Goal: Task Accomplishment & Management: Use online tool/utility

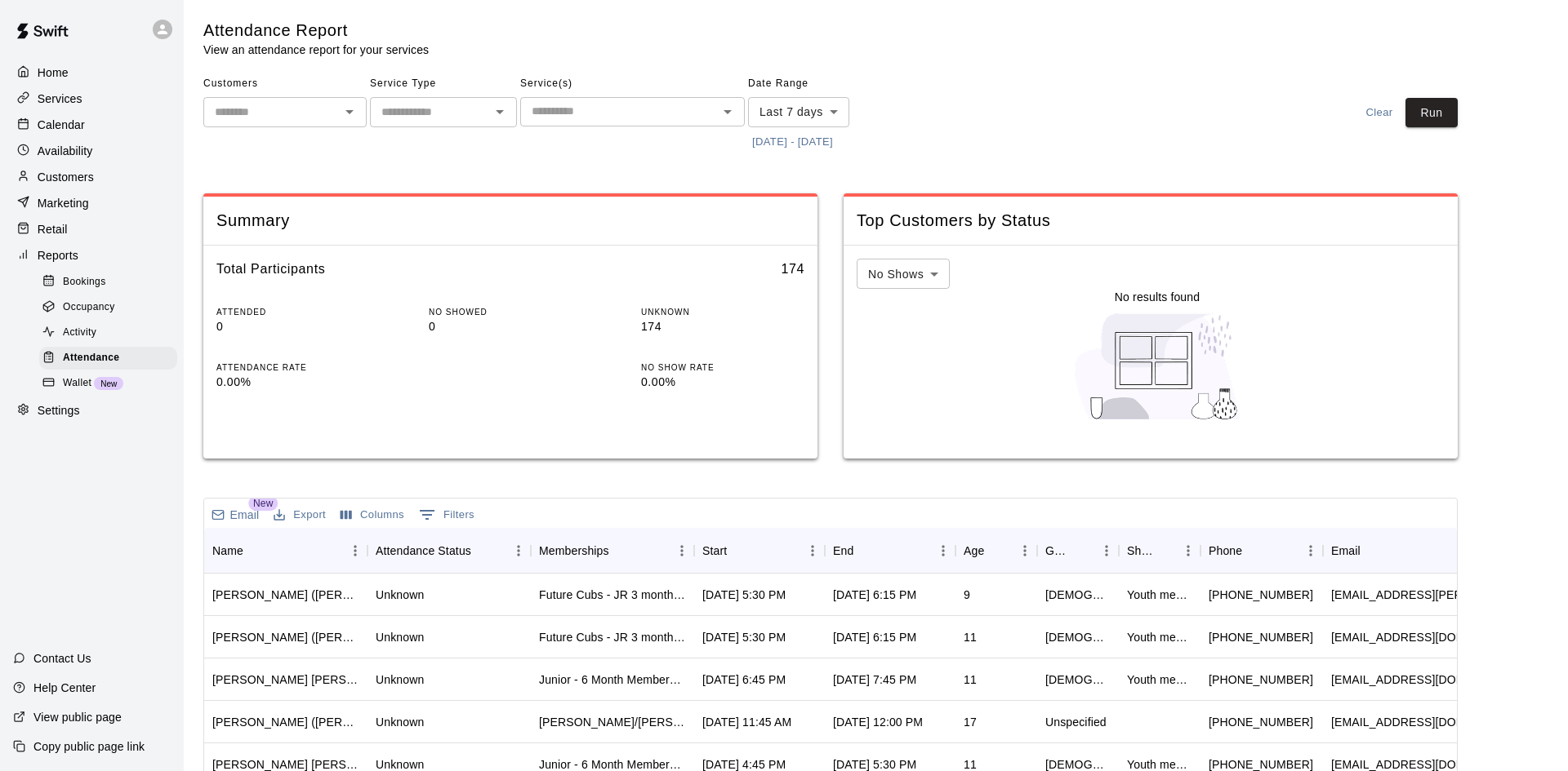
click at [766, 138] on button "[DATE] - [DATE]" at bounding box center [792, 143] width 89 height 25
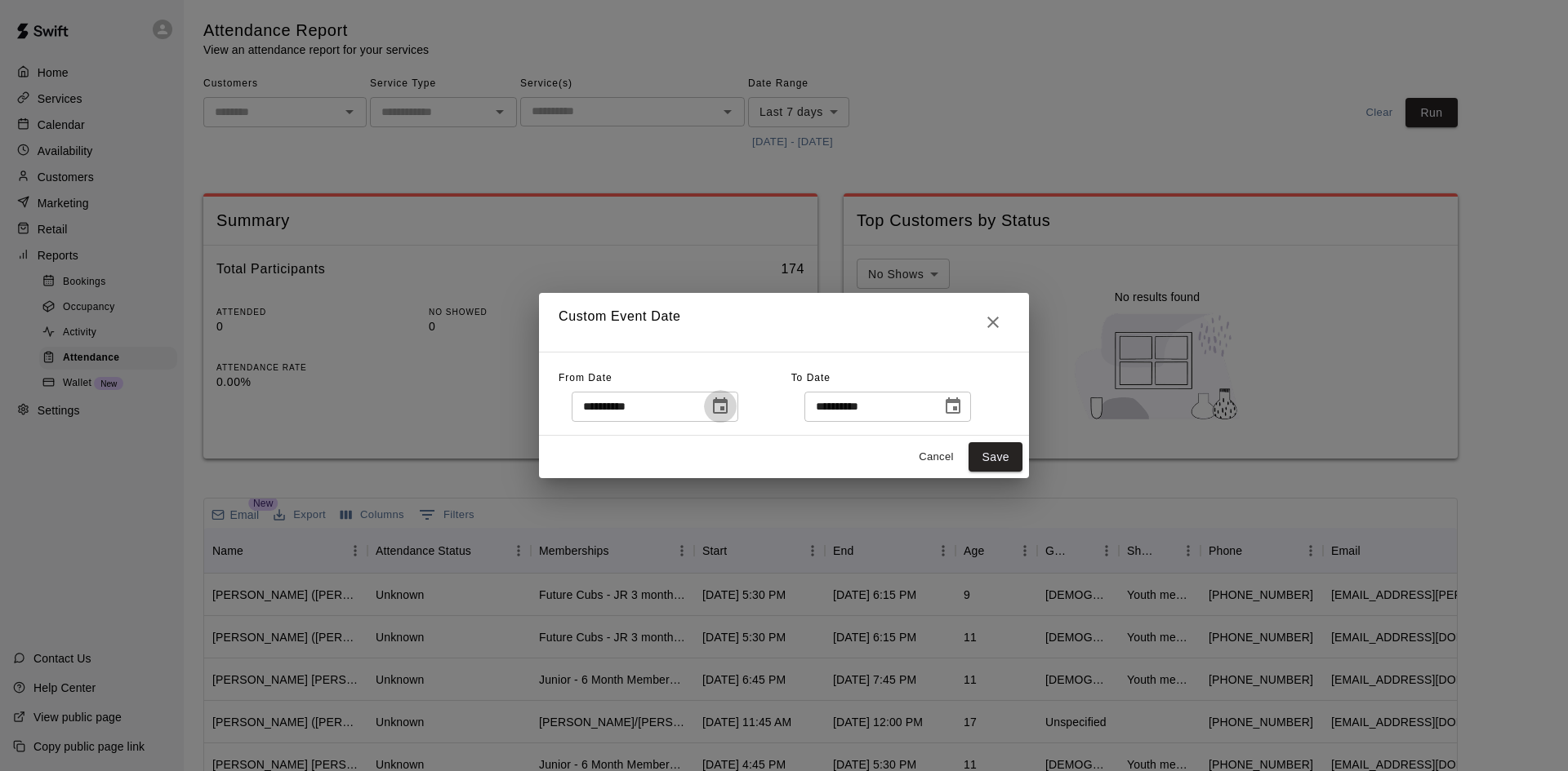
click at [730, 407] on icon "Choose date, selected date is Oct 2, 2025" at bounding box center [720, 406] width 20 height 20
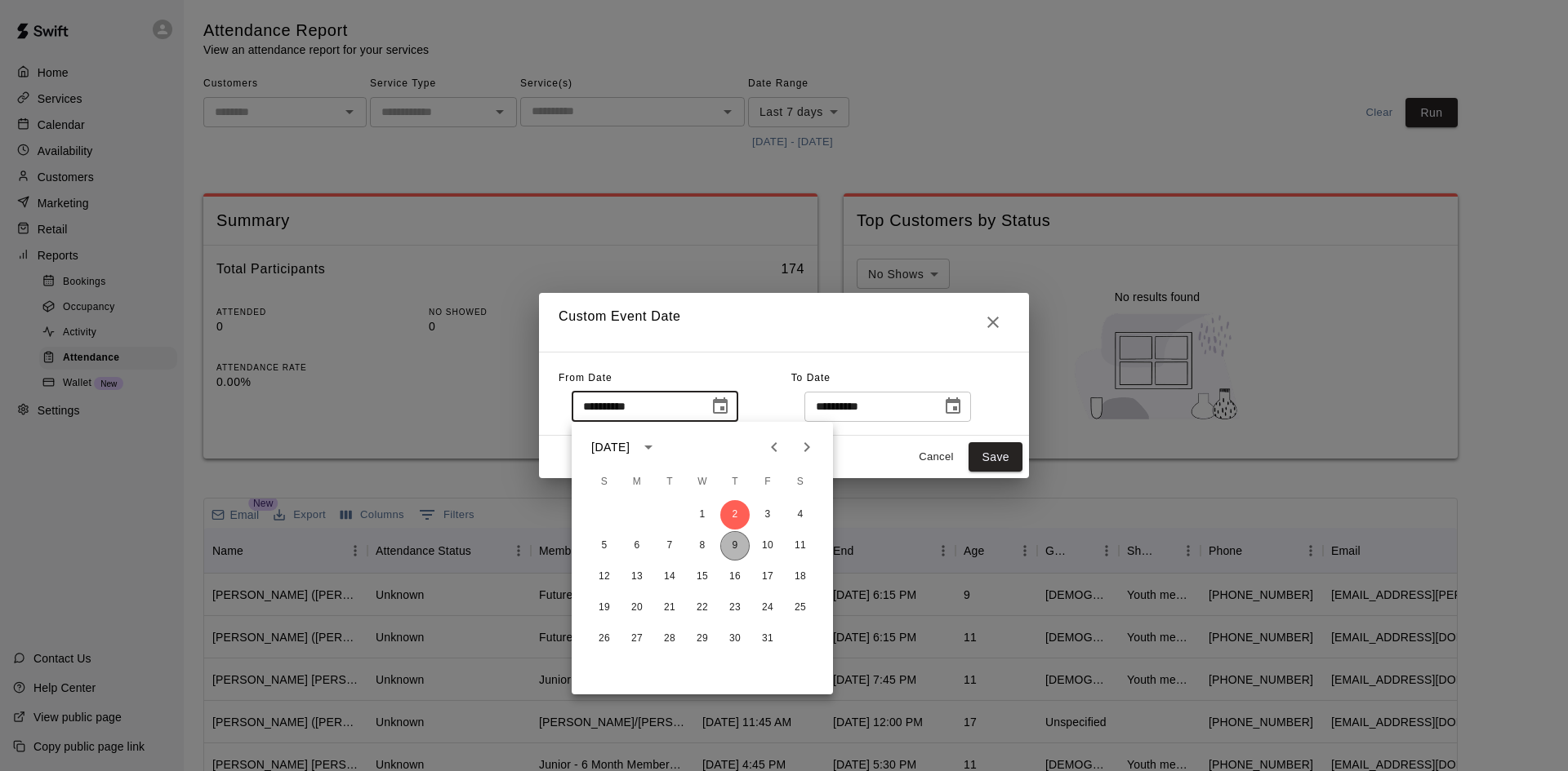
click at [741, 540] on button "9" at bounding box center [735, 546] width 30 height 30
type input "**********"
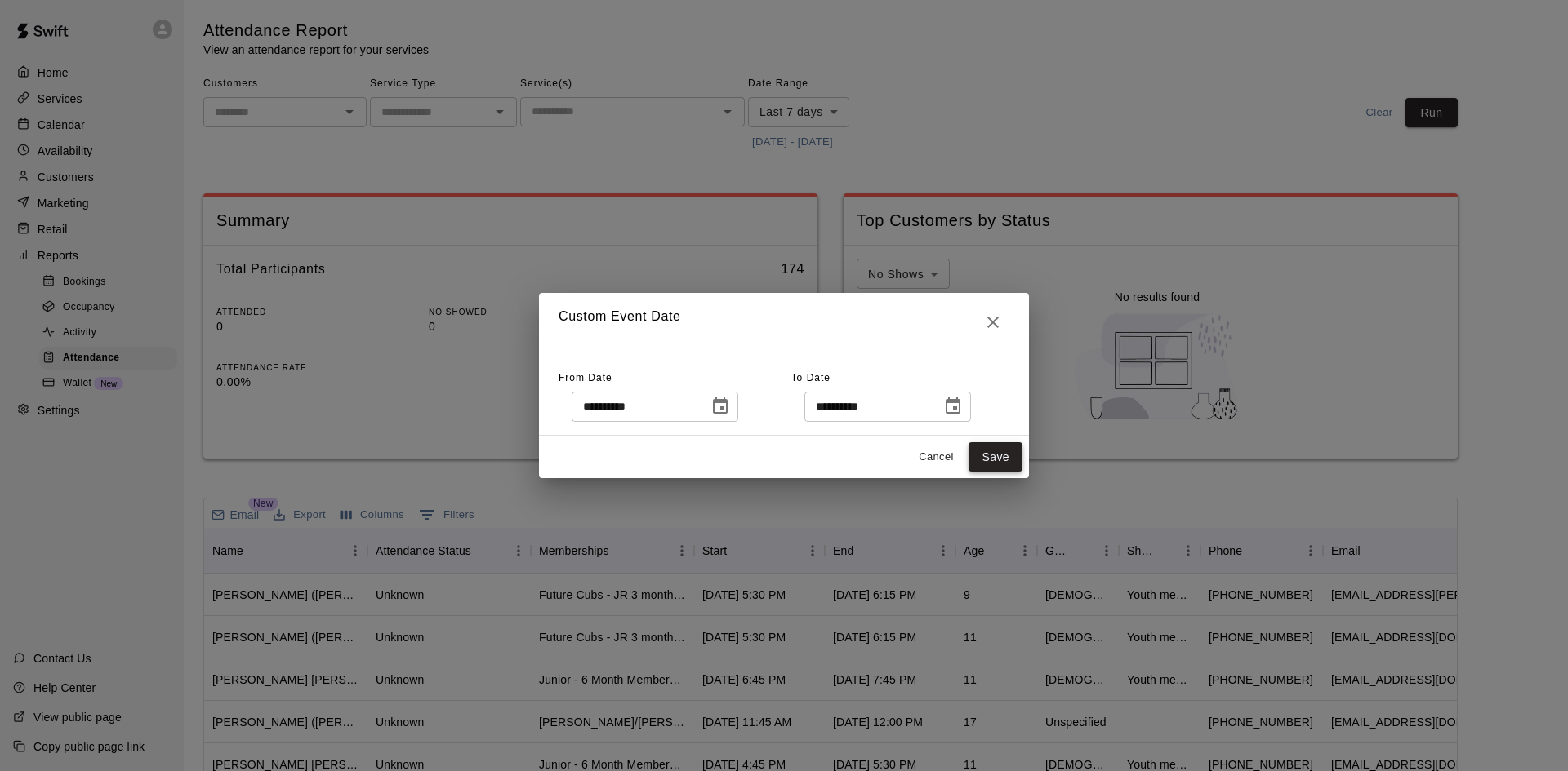
click at [988, 466] on button "Save" at bounding box center [996, 457] width 54 height 30
type input "******"
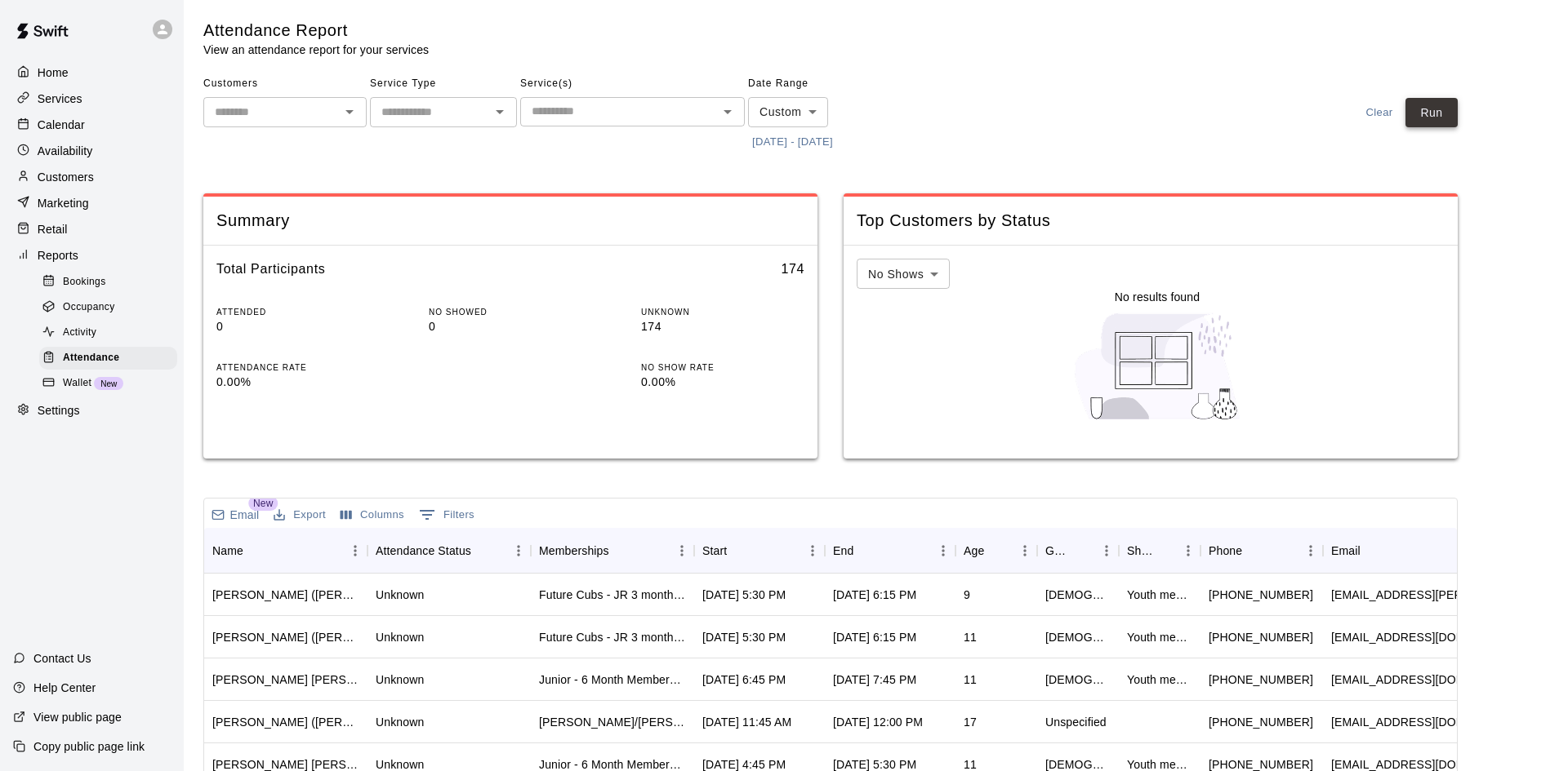
click at [1433, 118] on button "Run" at bounding box center [1432, 113] width 52 height 30
click at [711, 117] on input "text" at bounding box center [618, 111] width 187 height 21
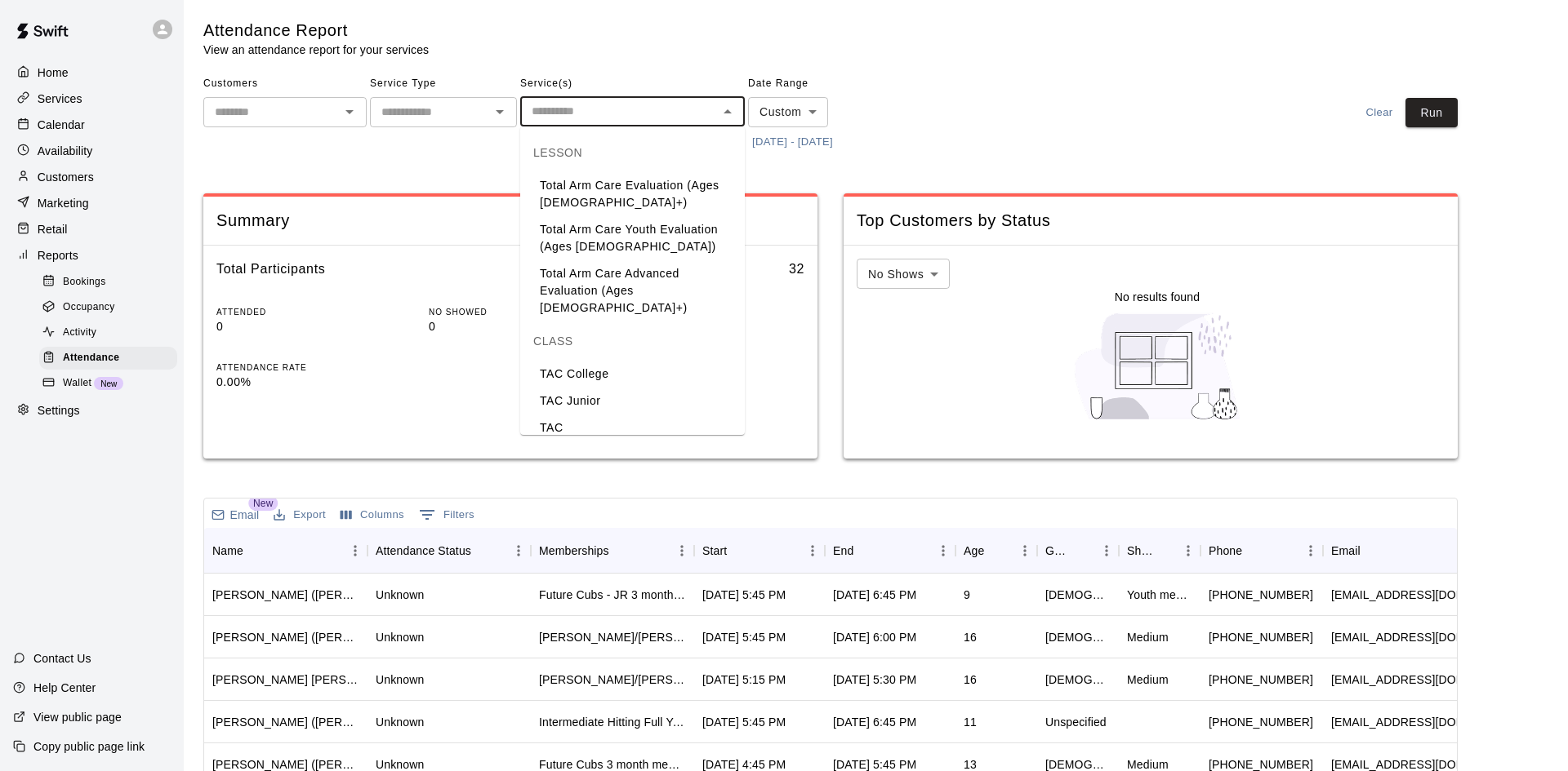
click at [563, 414] on li "TAC [PERSON_NAME]/[PERSON_NAME]" at bounding box center [632, 436] width 224 height 44
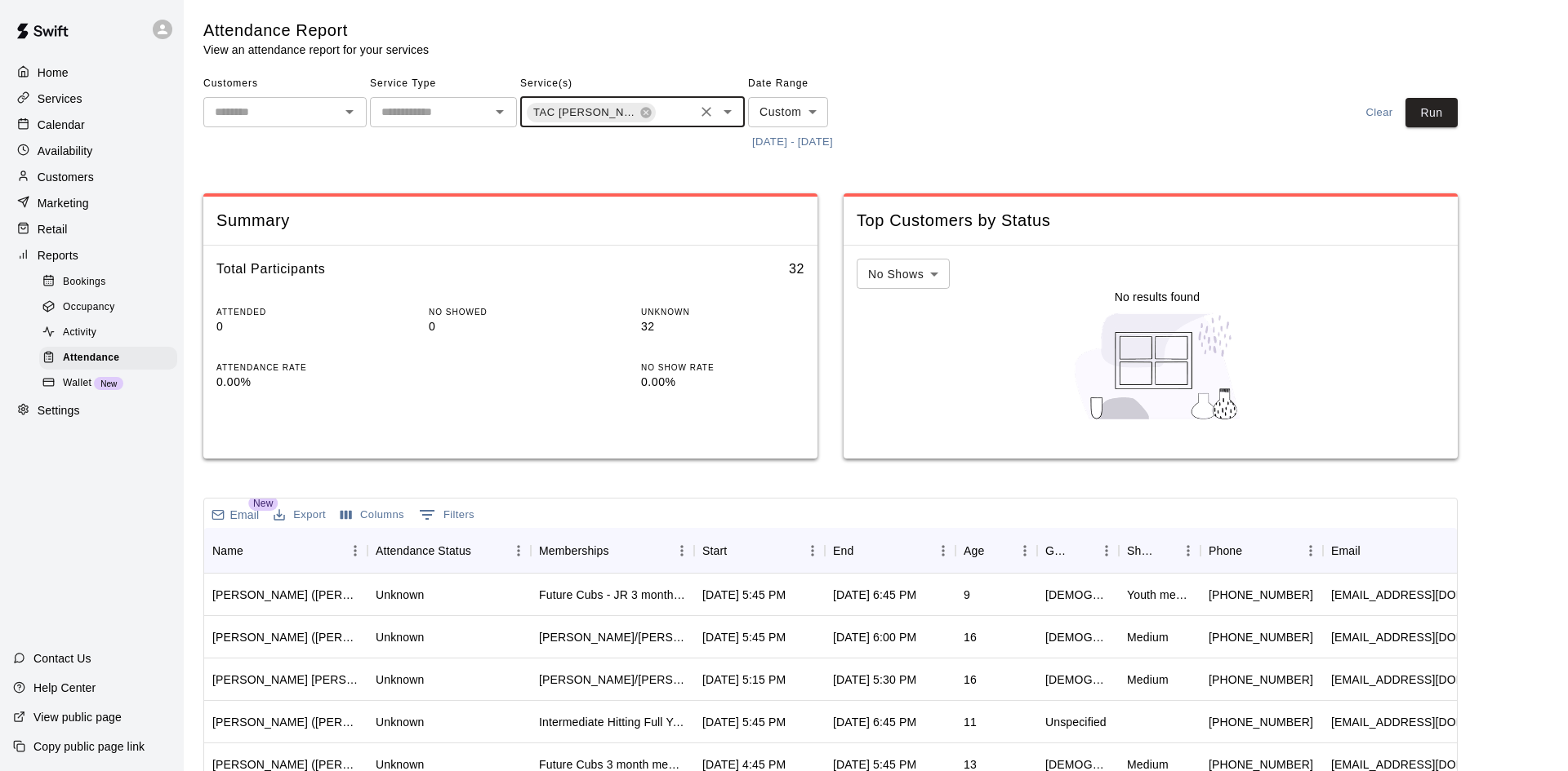
click at [725, 107] on icon "Open" at bounding box center [727, 112] width 20 height 20
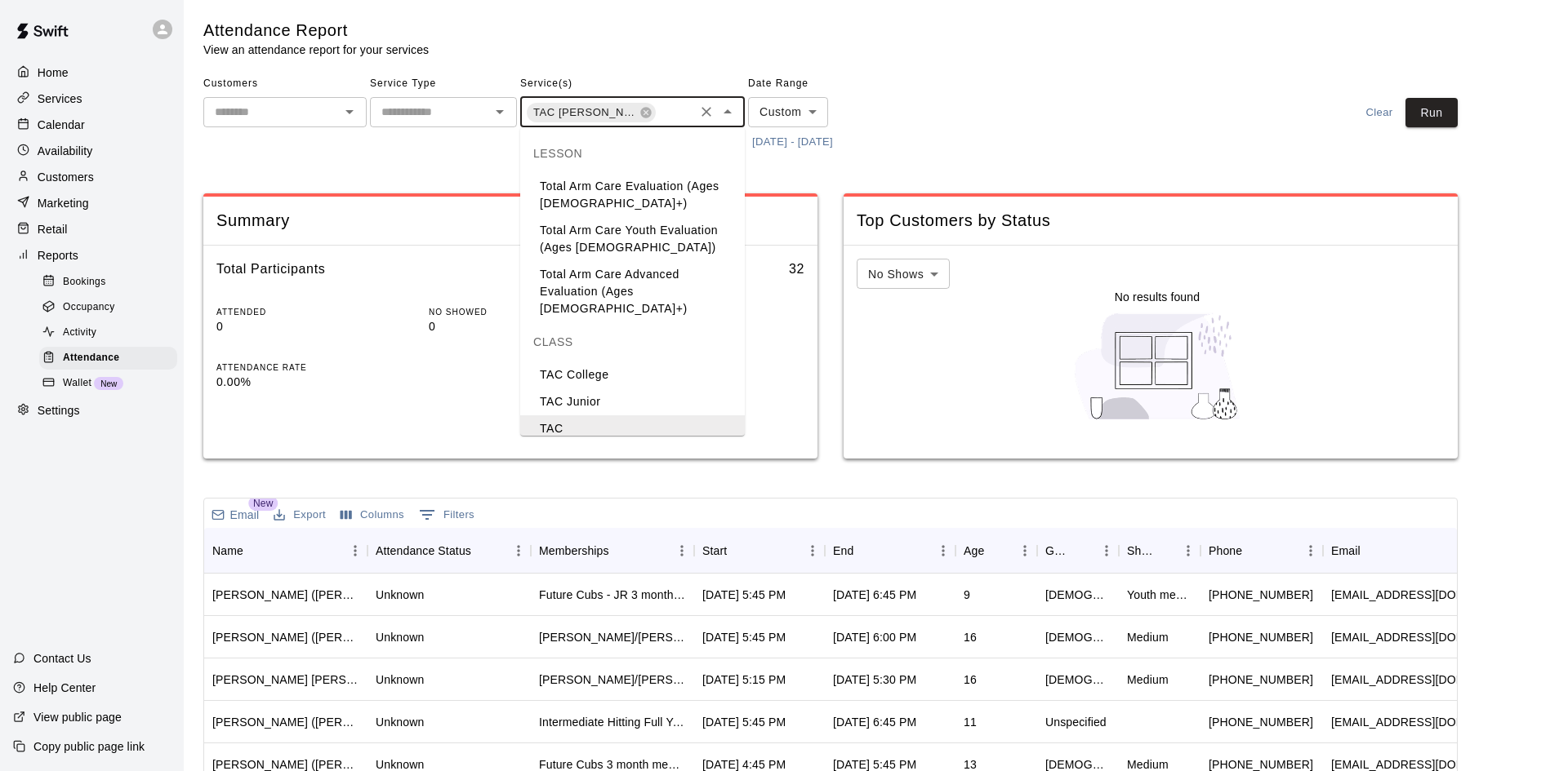
scroll to position [104, 0]
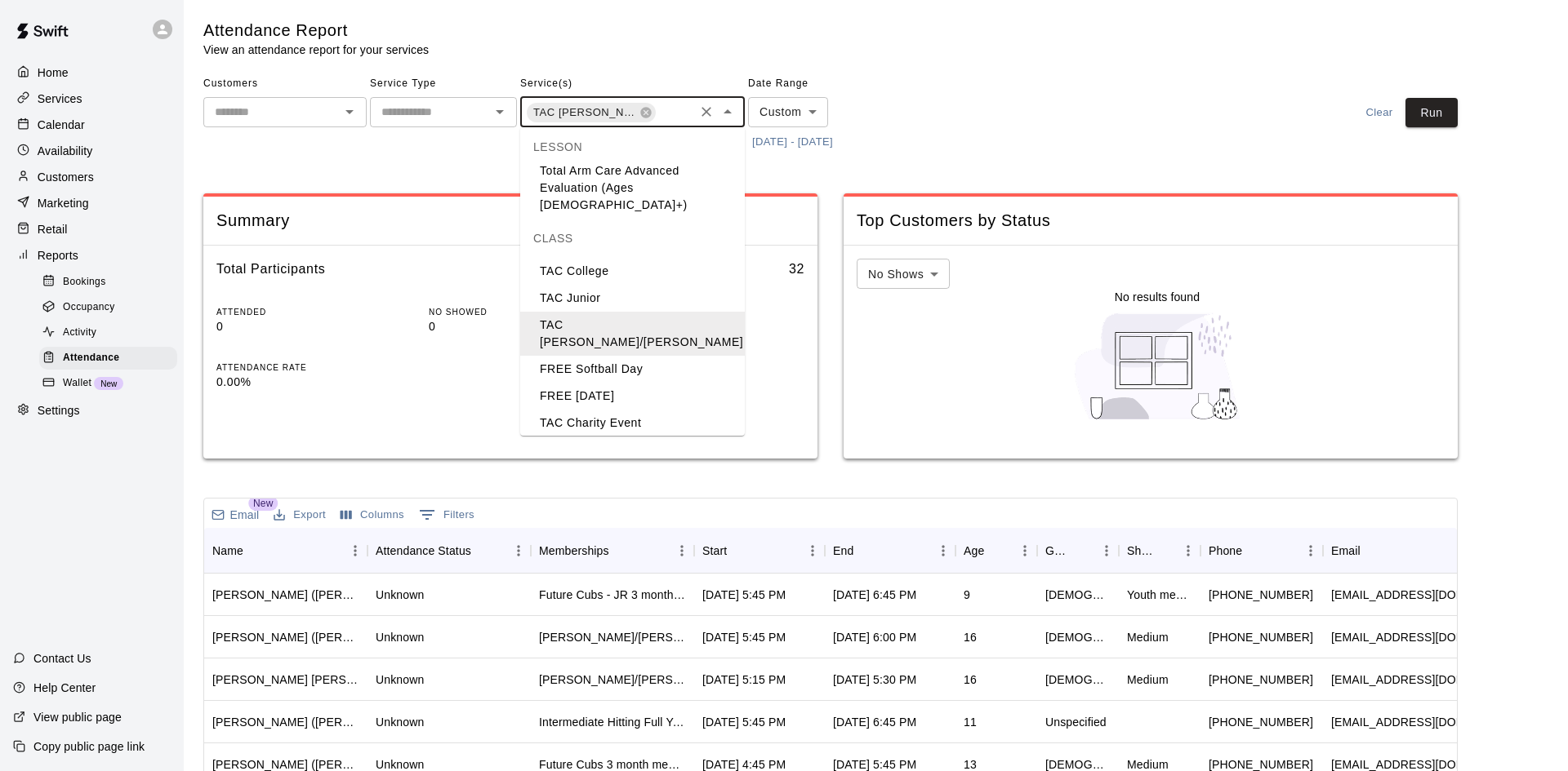
click at [552, 437] on li "TAC [PERSON_NAME]/[PERSON_NAME]" at bounding box center [632, 458] width 224 height 44
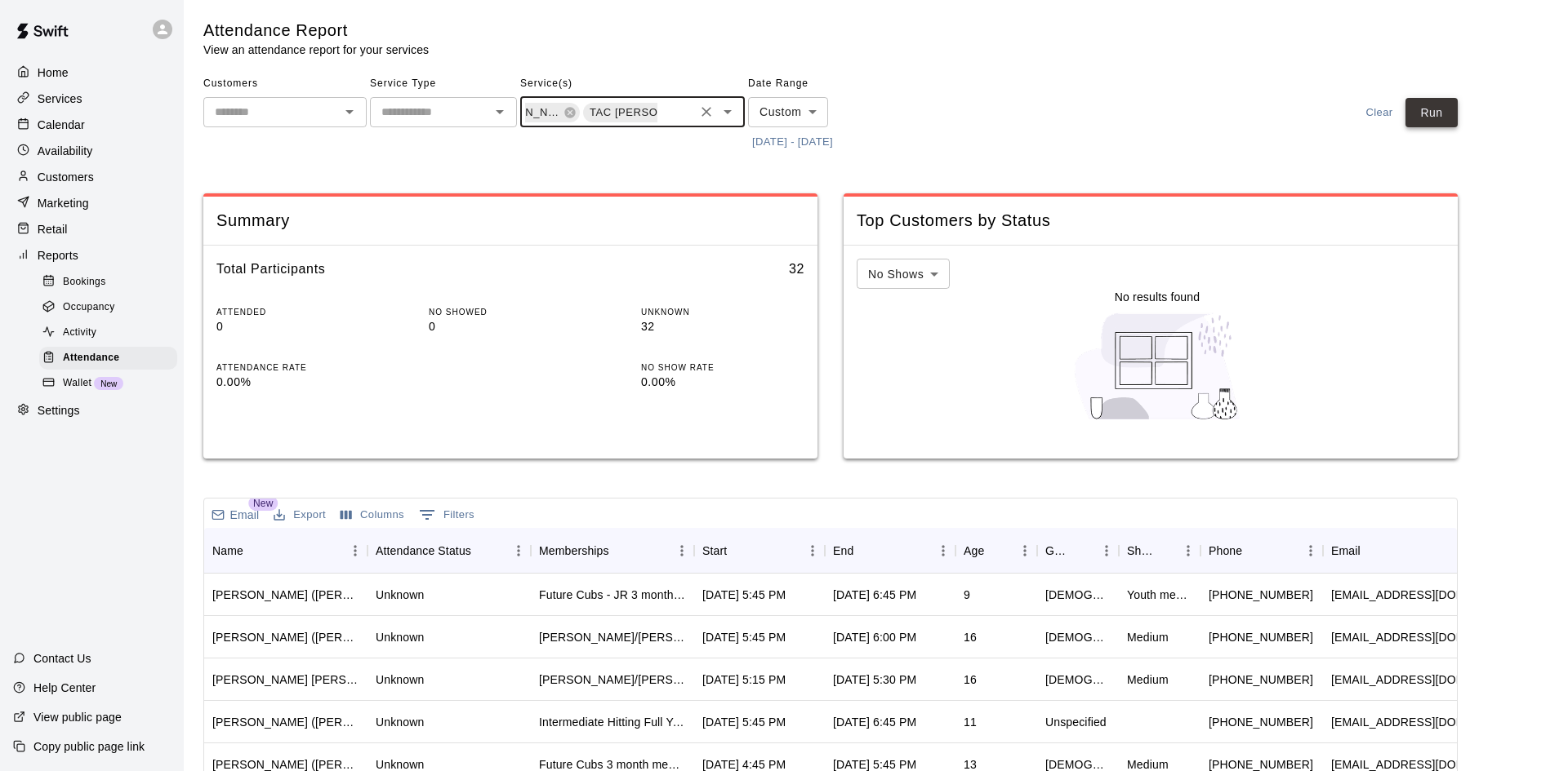
click at [1447, 109] on button "Run" at bounding box center [1432, 113] width 52 height 30
click at [751, 546] on div "Start" at bounding box center [751, 550] width 98 height 46
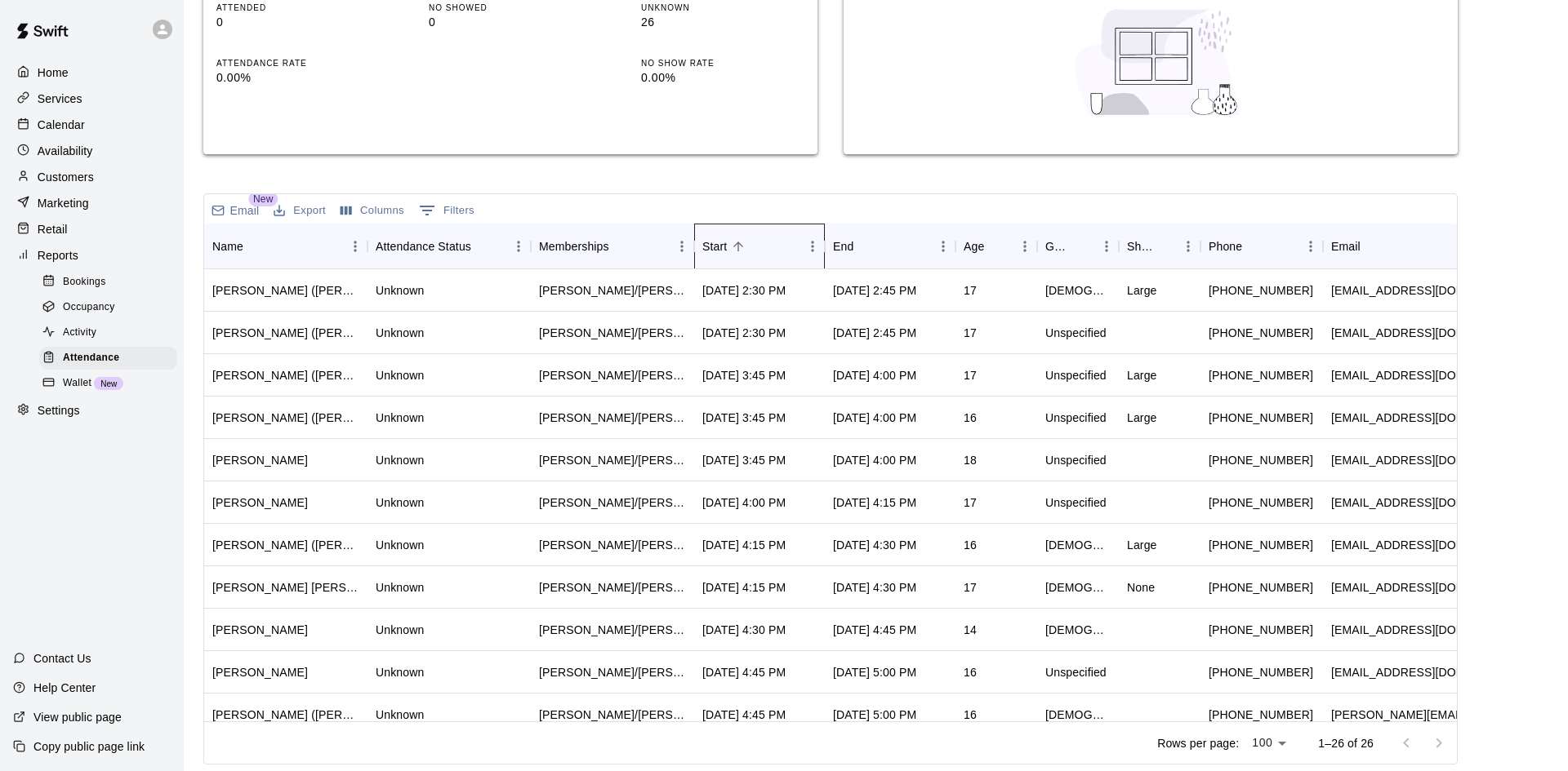
scroll to position [0, 0]
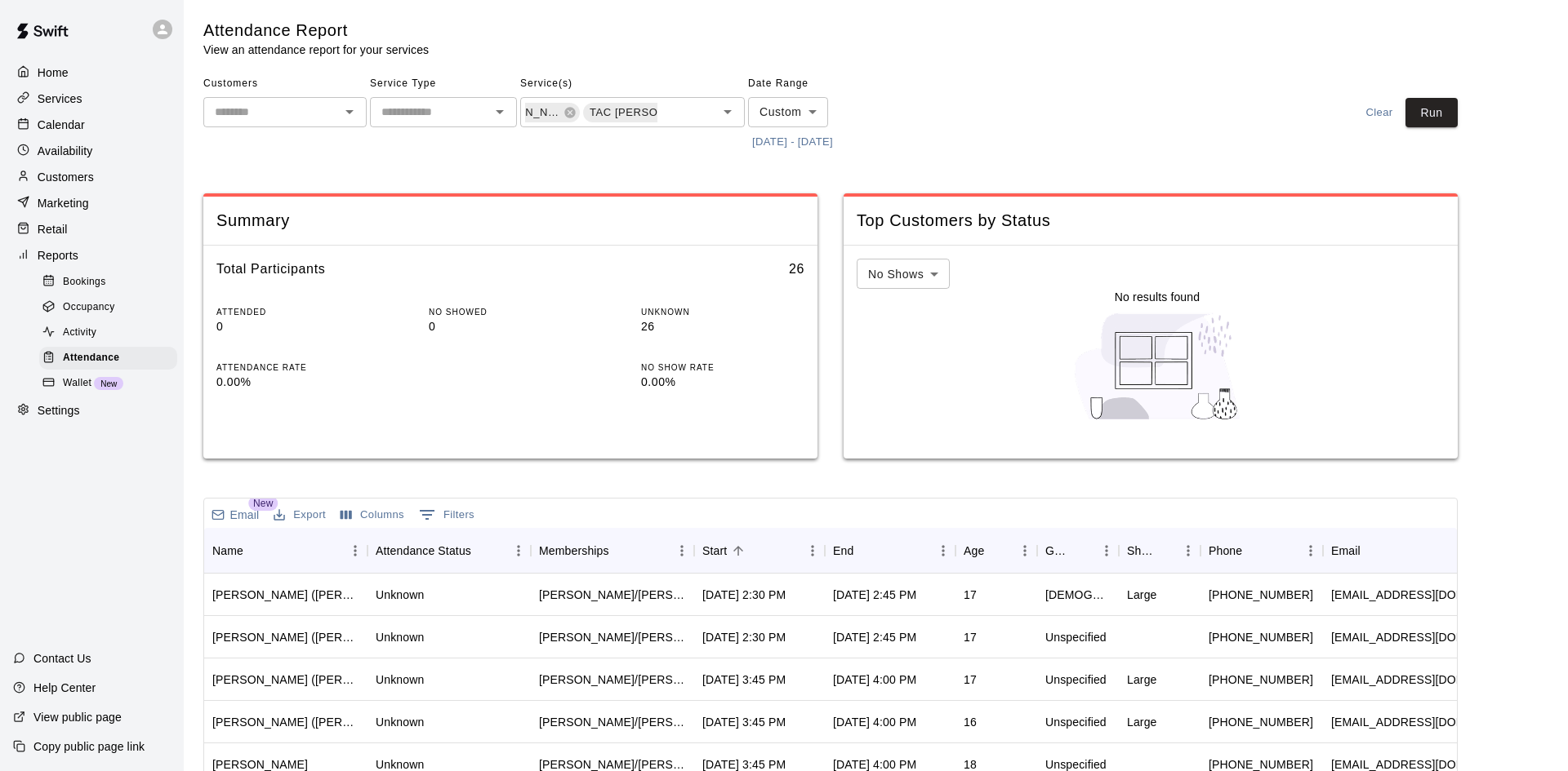
click at [1119, 65] on div "Attendance Report View an attendance report for your services Customers ​ Servi…" at bounding box center [831, 544] width 1254 height 1050
click at [69, 150] on p "Availability" at bounding box center [65, 151] width 56 height 16
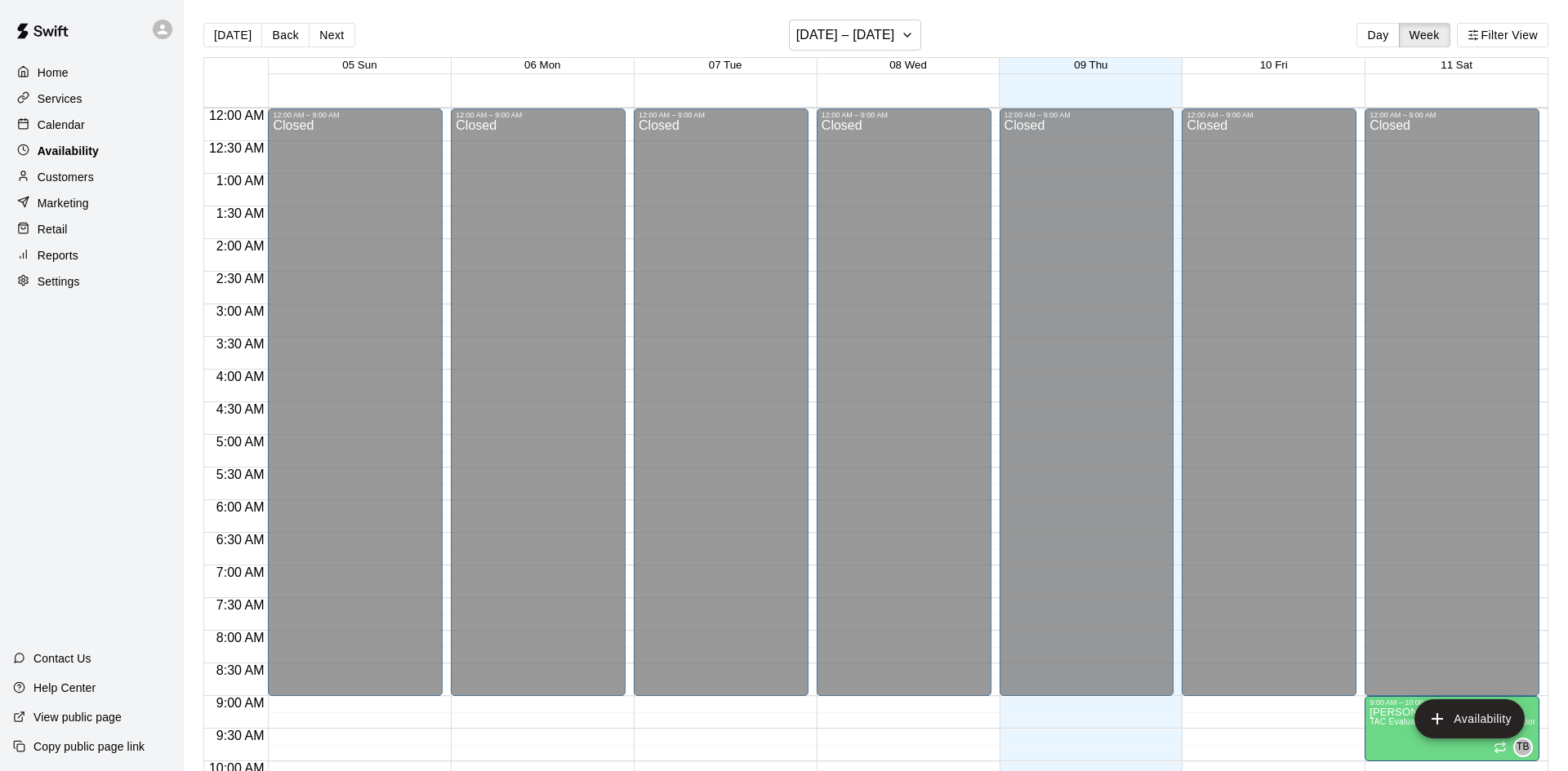
scroll to position [886, 0]
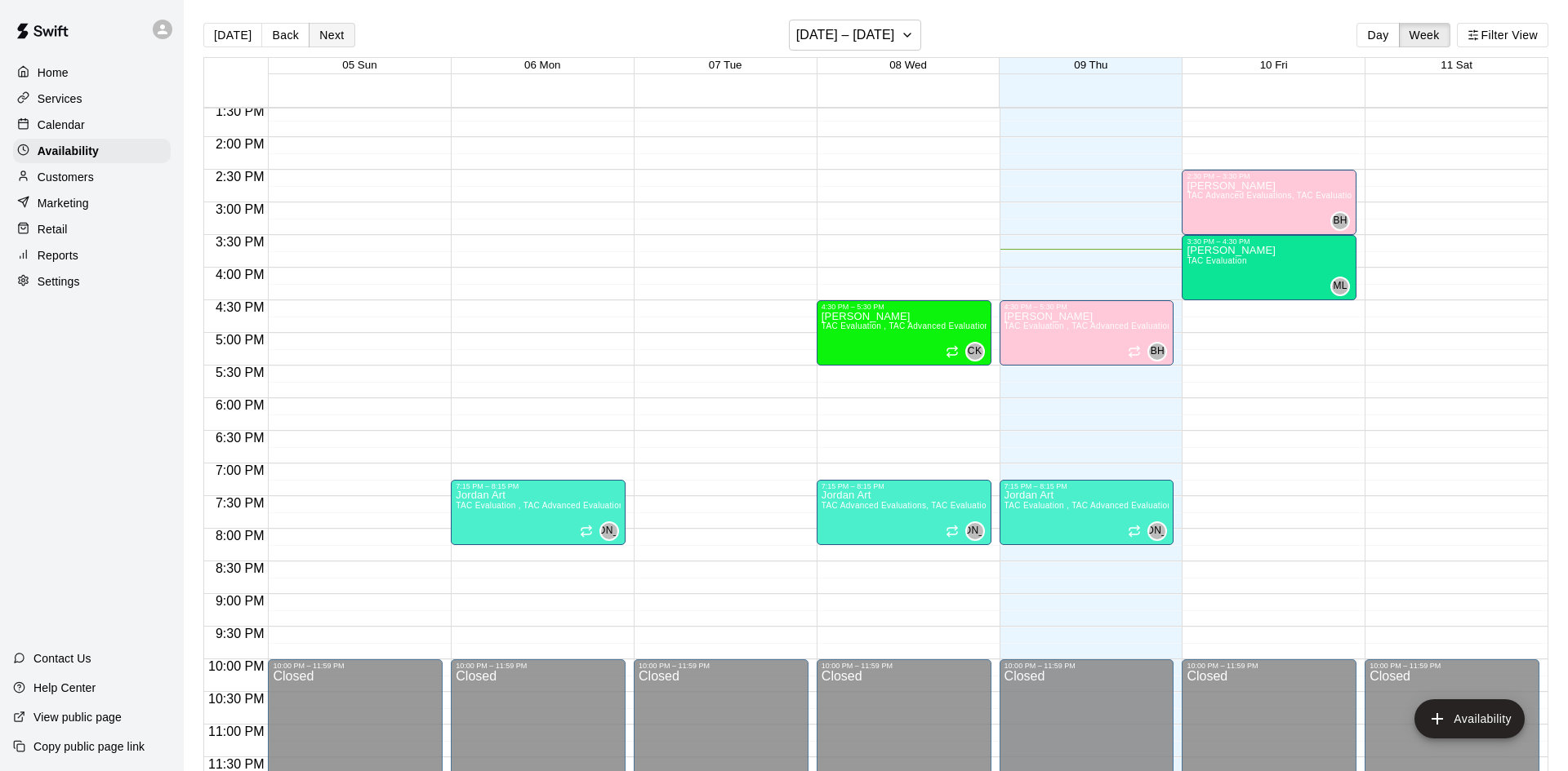
click at [337, 34] on button "Next" at bounding box center [331, 34] width 46 height 24
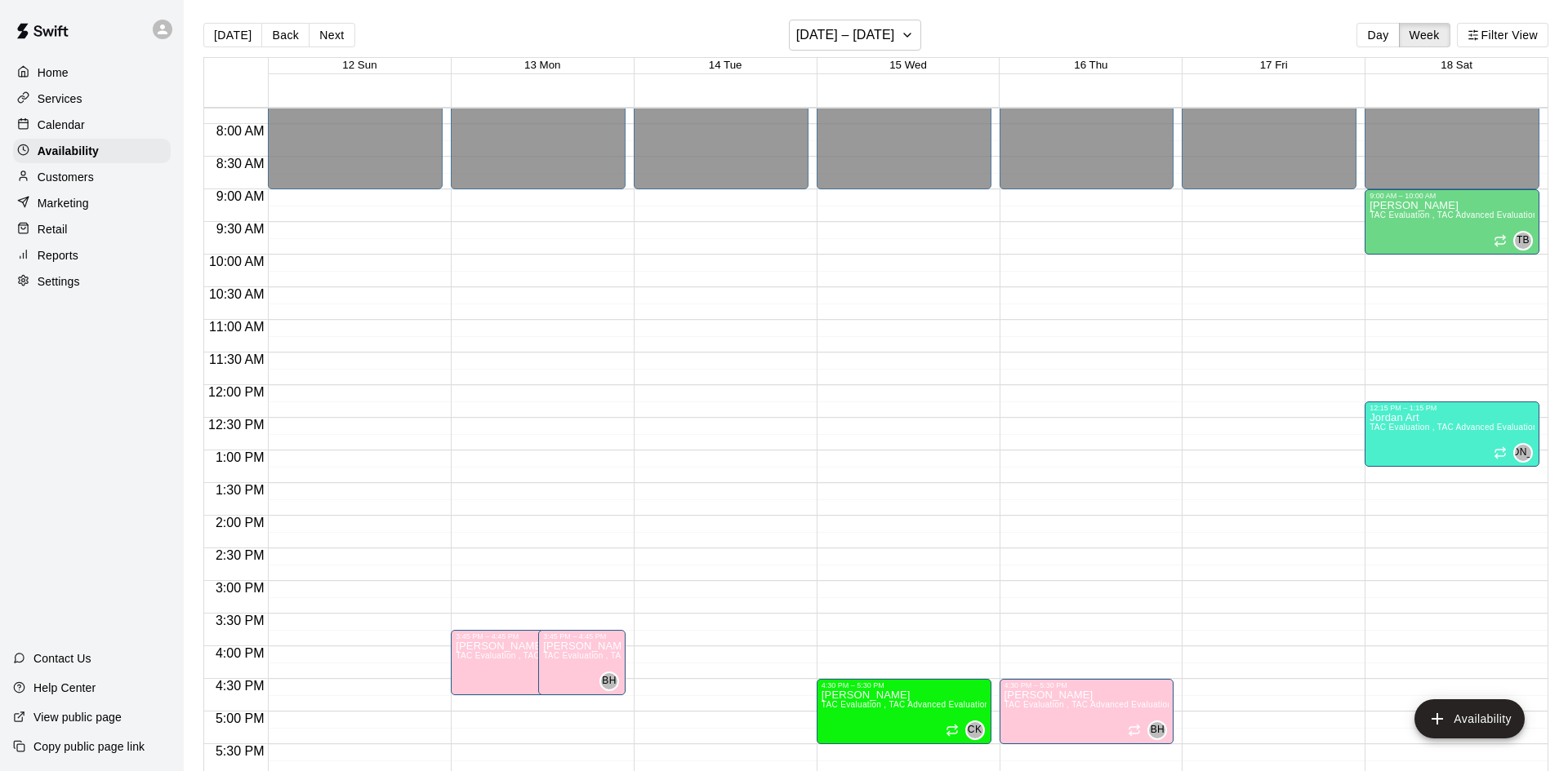
scroll to position [502, 0]
